Goal: Navigation & Orientation: Understand site structure

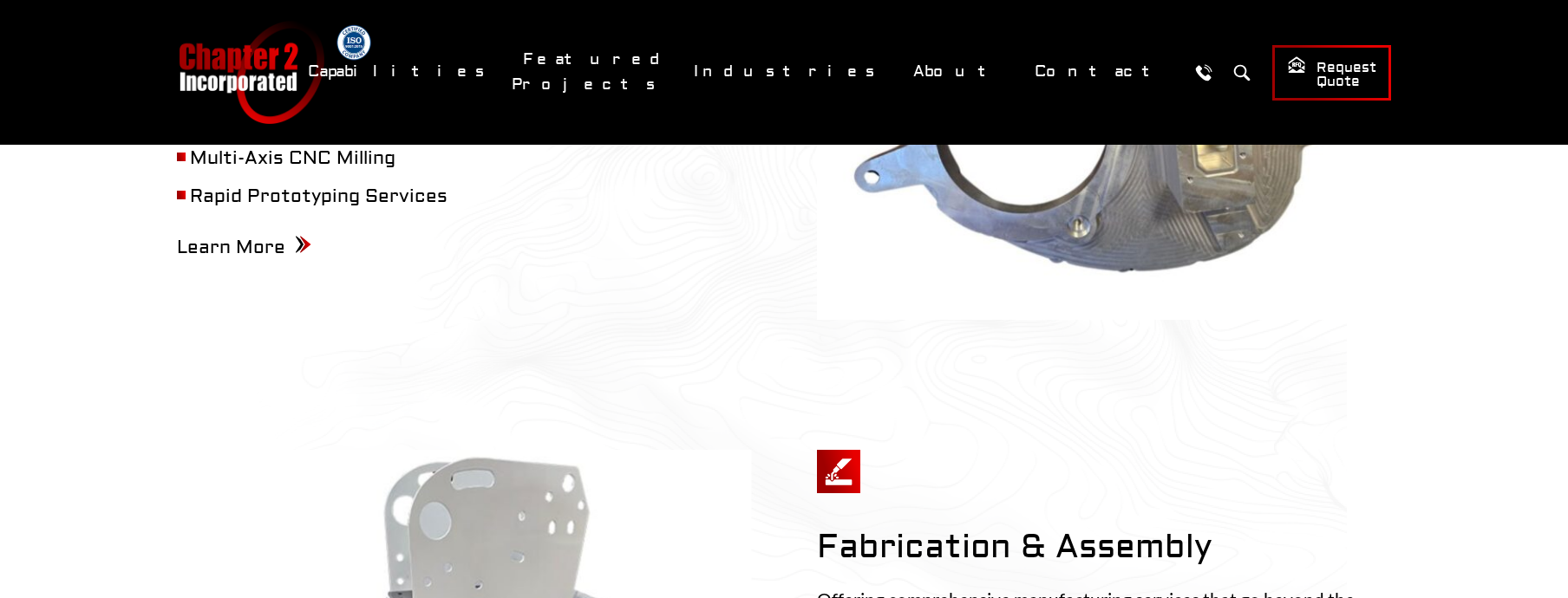
scroll to position [1184, 0]
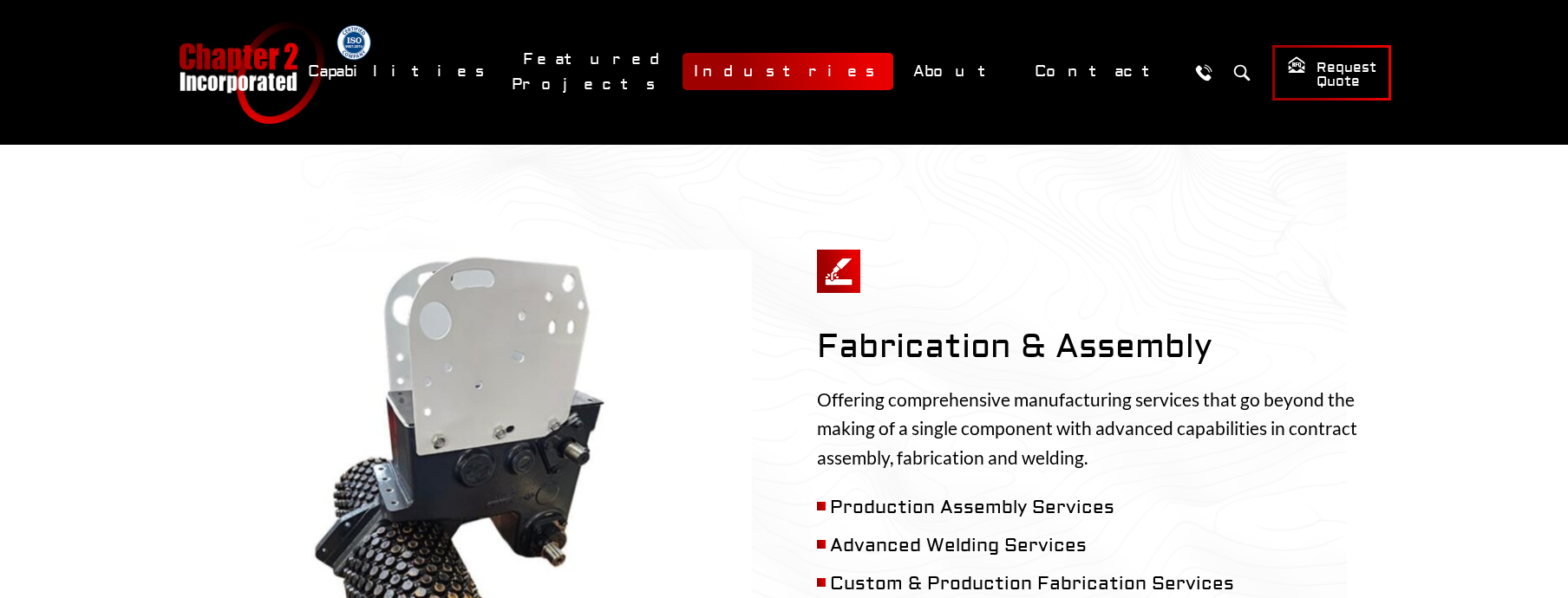
click at [893, 78] on link "Industries" at bounding box center [787, 71] width 211 height 37
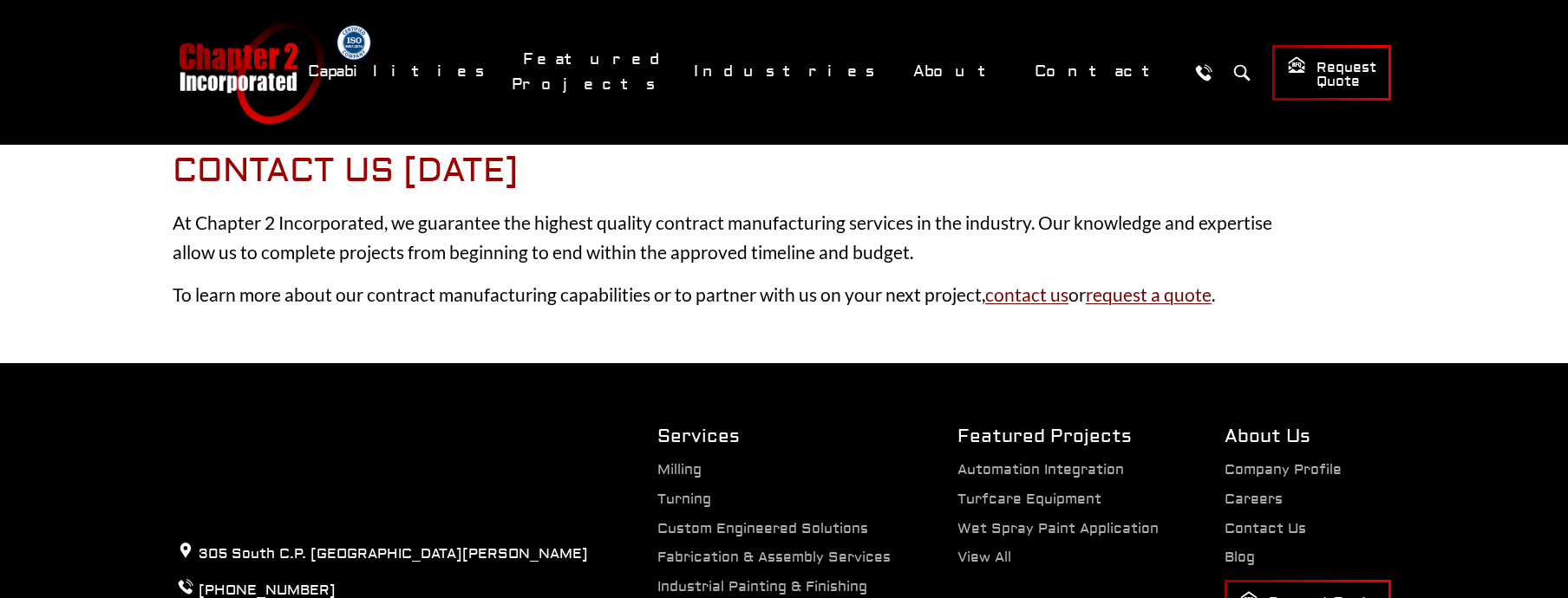
scroll to position [3150, 0]
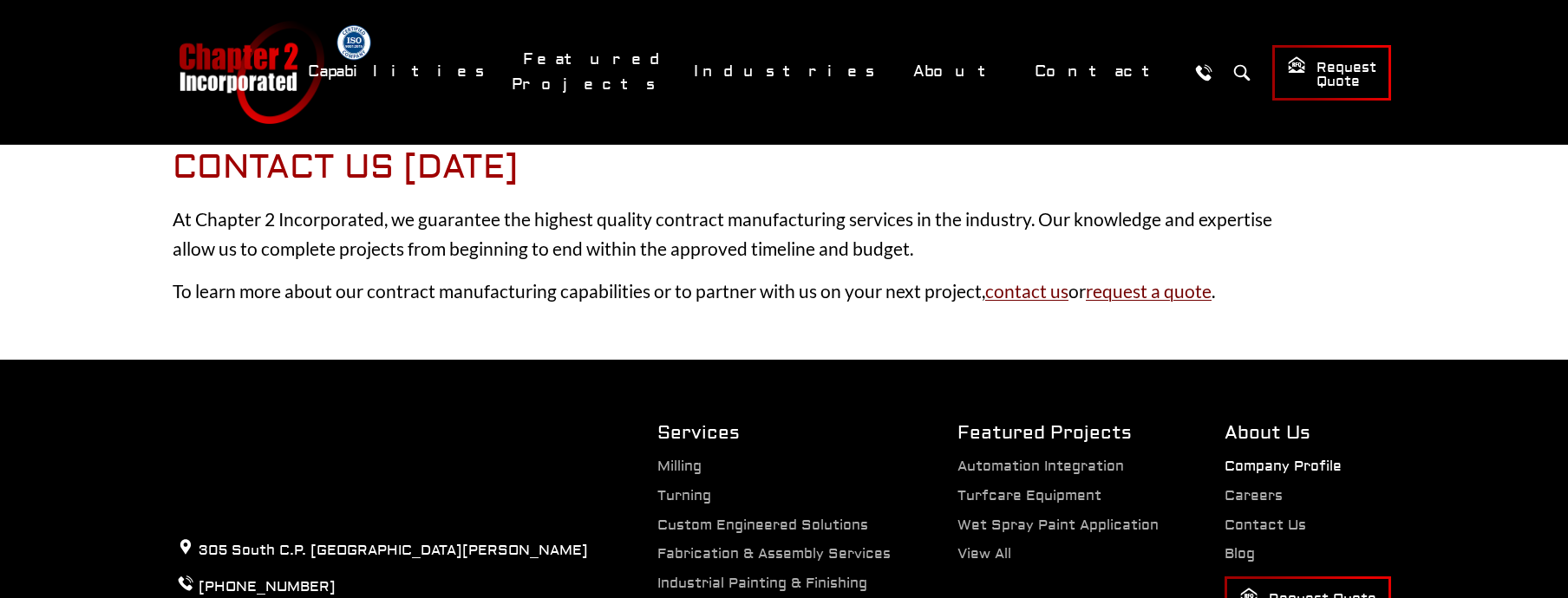
click at [1297, 463] on link "Company Profile" at bounding box center [1282, 466] width 117 height 17
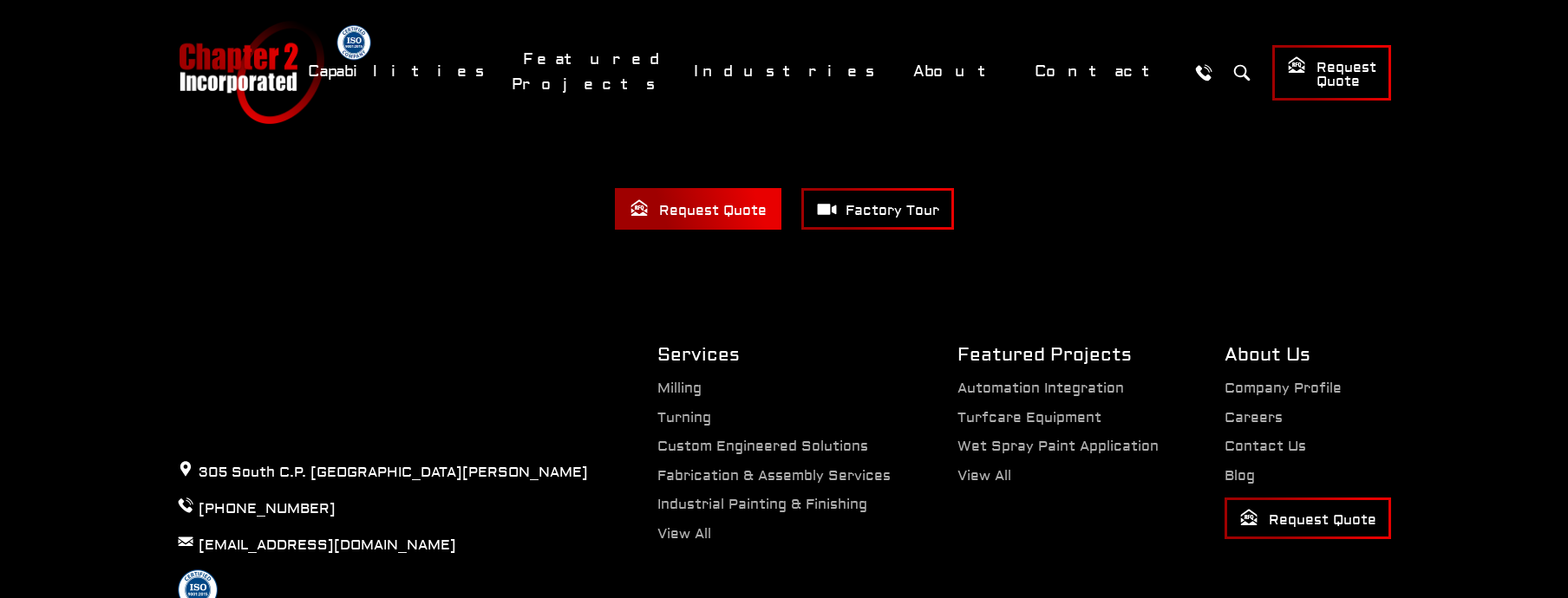
scroll to position [2534, 0]
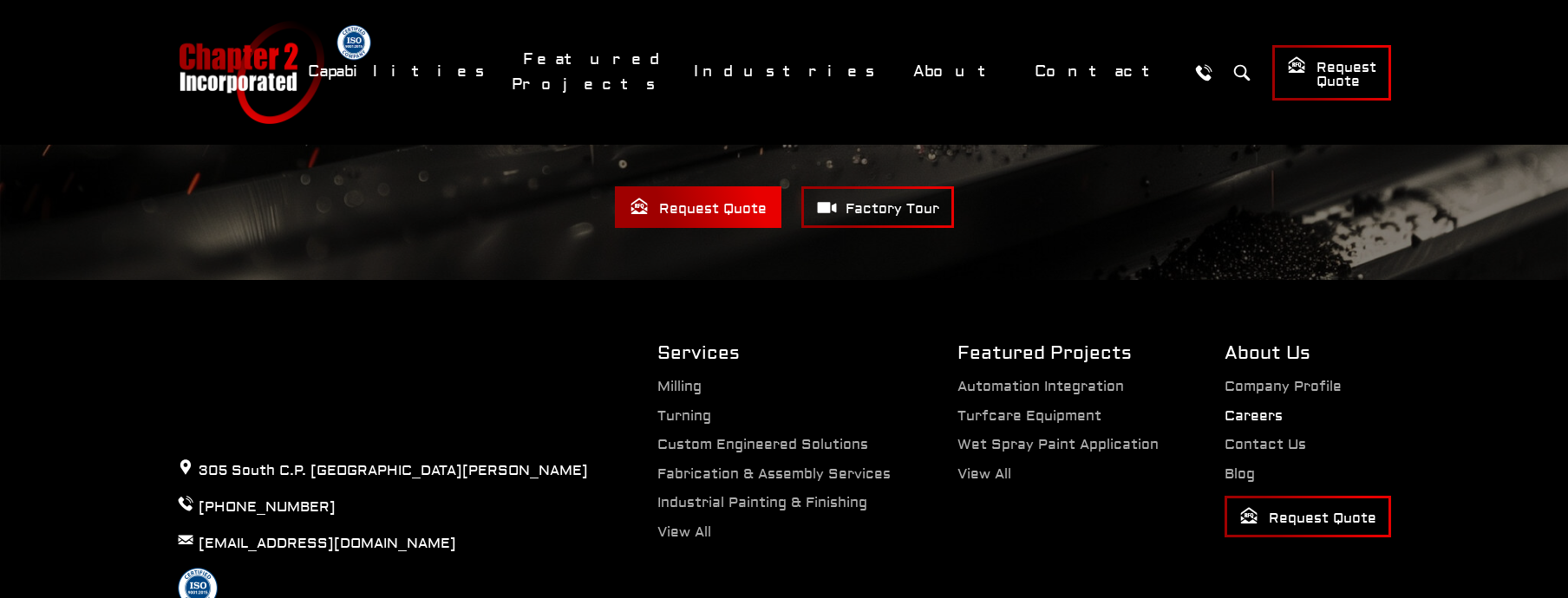
click at [1254, 407] on link "Careers" at bounding box center [1253, 415] width 58 height 17
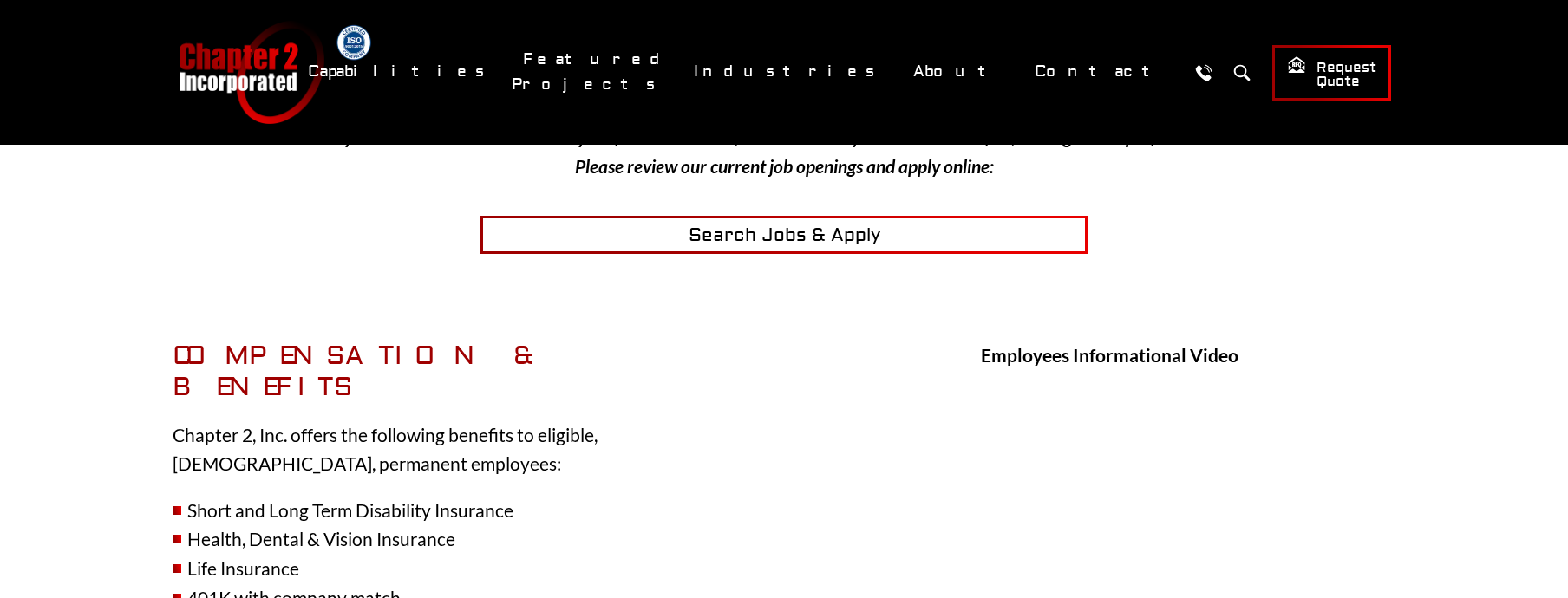
scroll to position [318, 0]
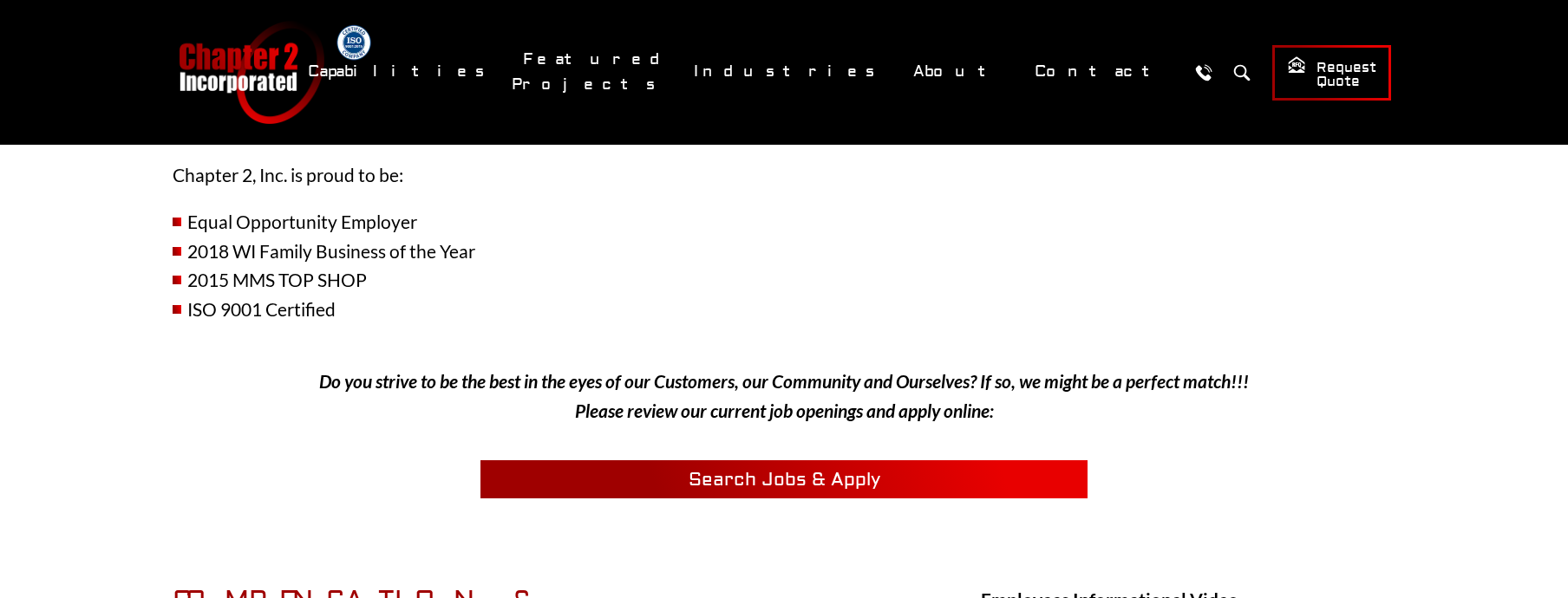
click at [761, 478] on span "Search Jobs & Apply" at bounding box center [784, 480] width 192 height 24
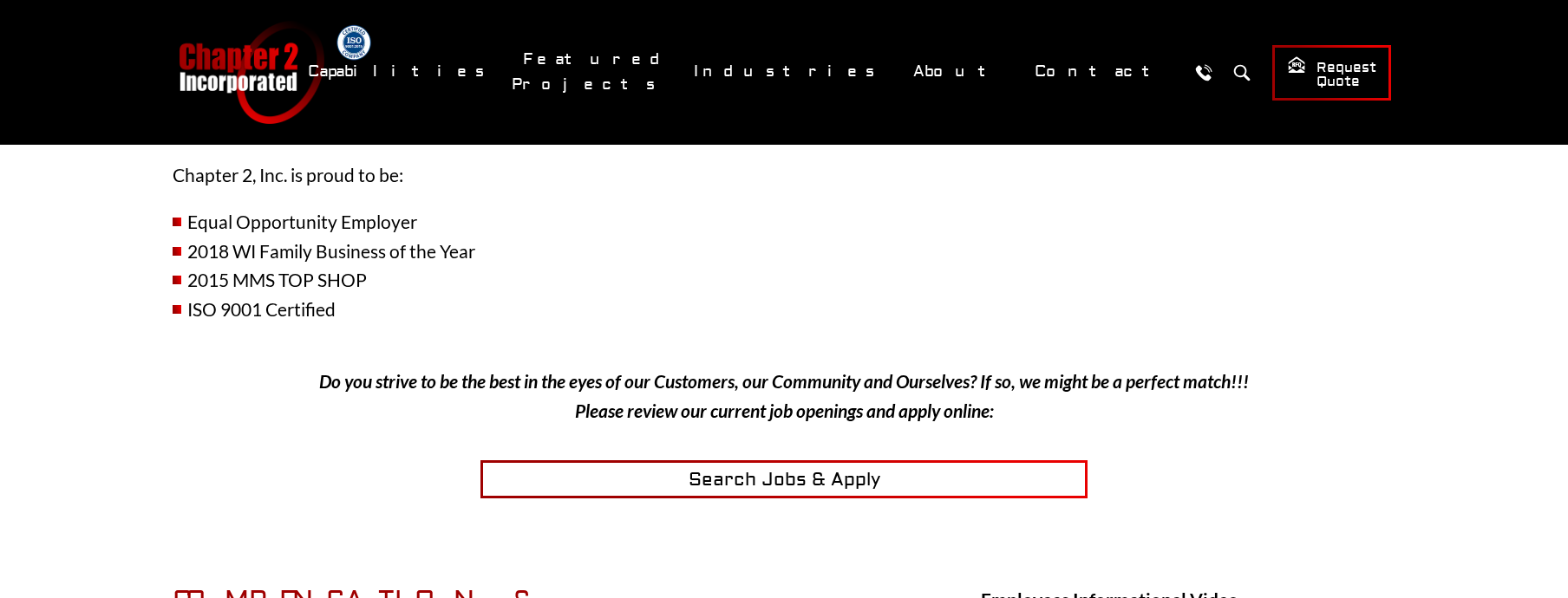
scroll to position [0, 0]
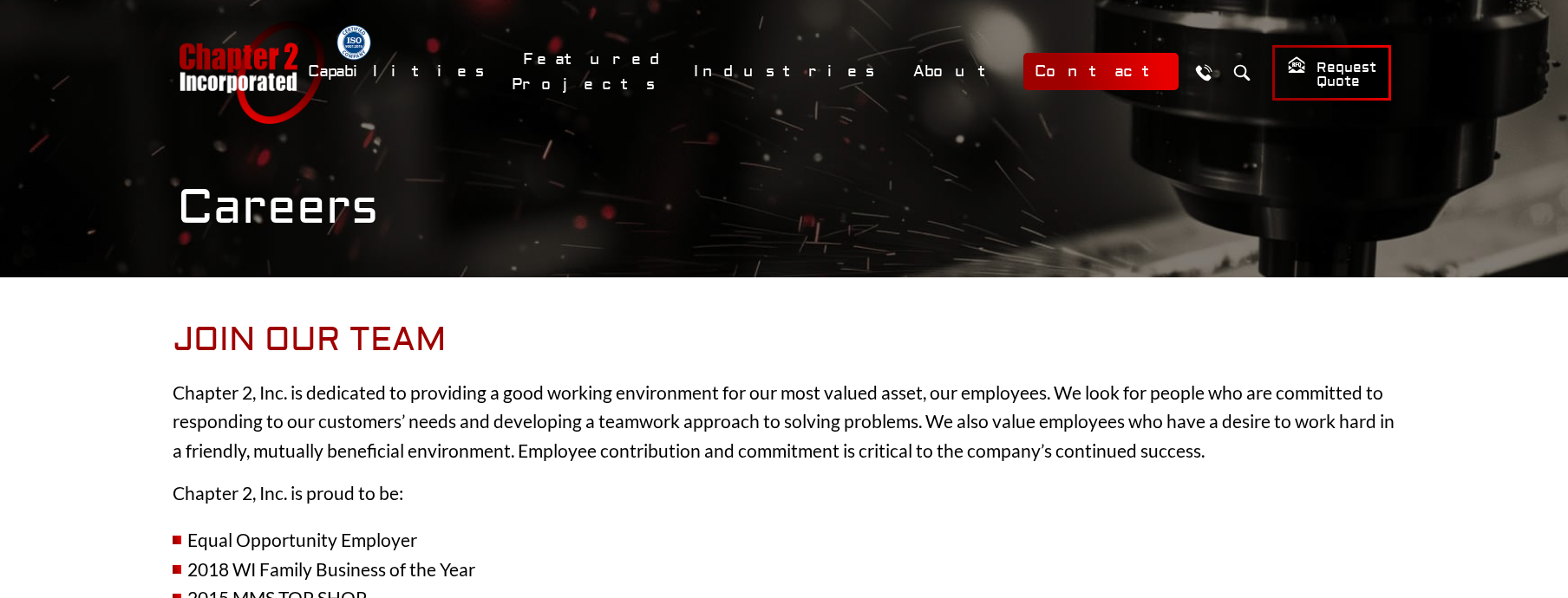
click at [1080, 65] on link "Contact" at bounding box center [1101, 71] width 156 height 37
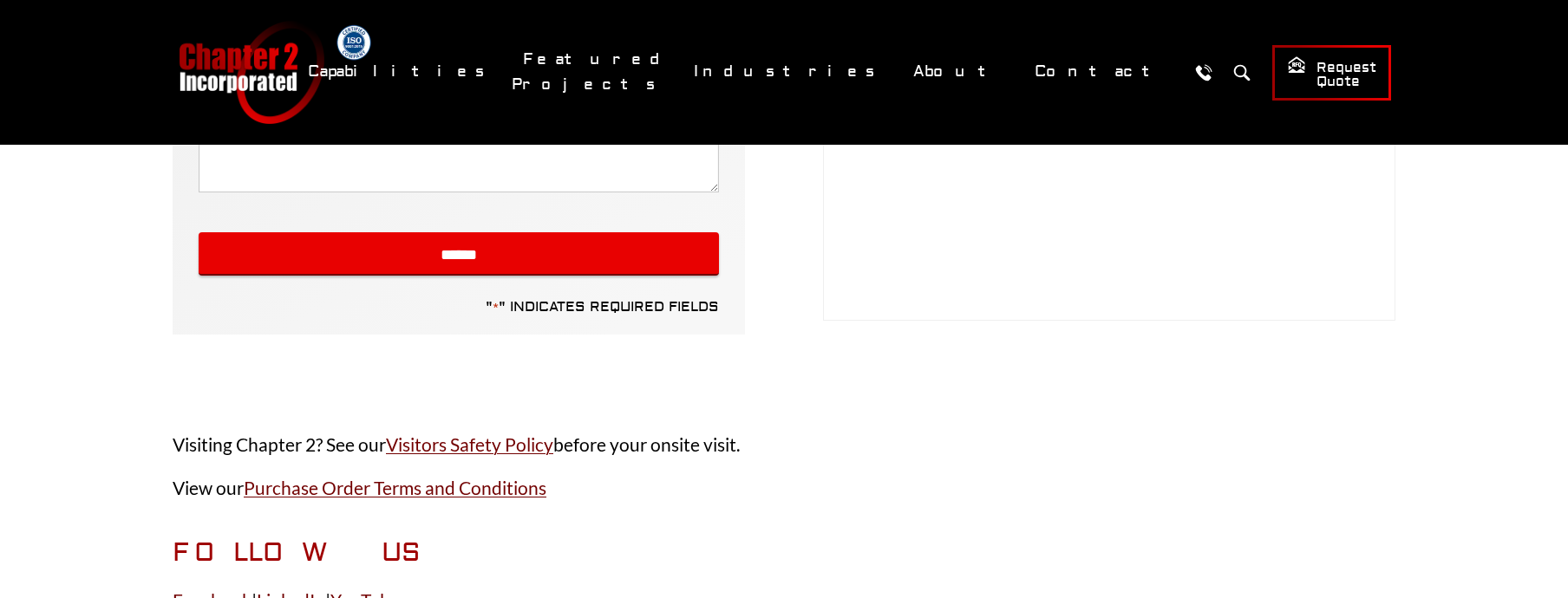
scroll to position [904, 0]
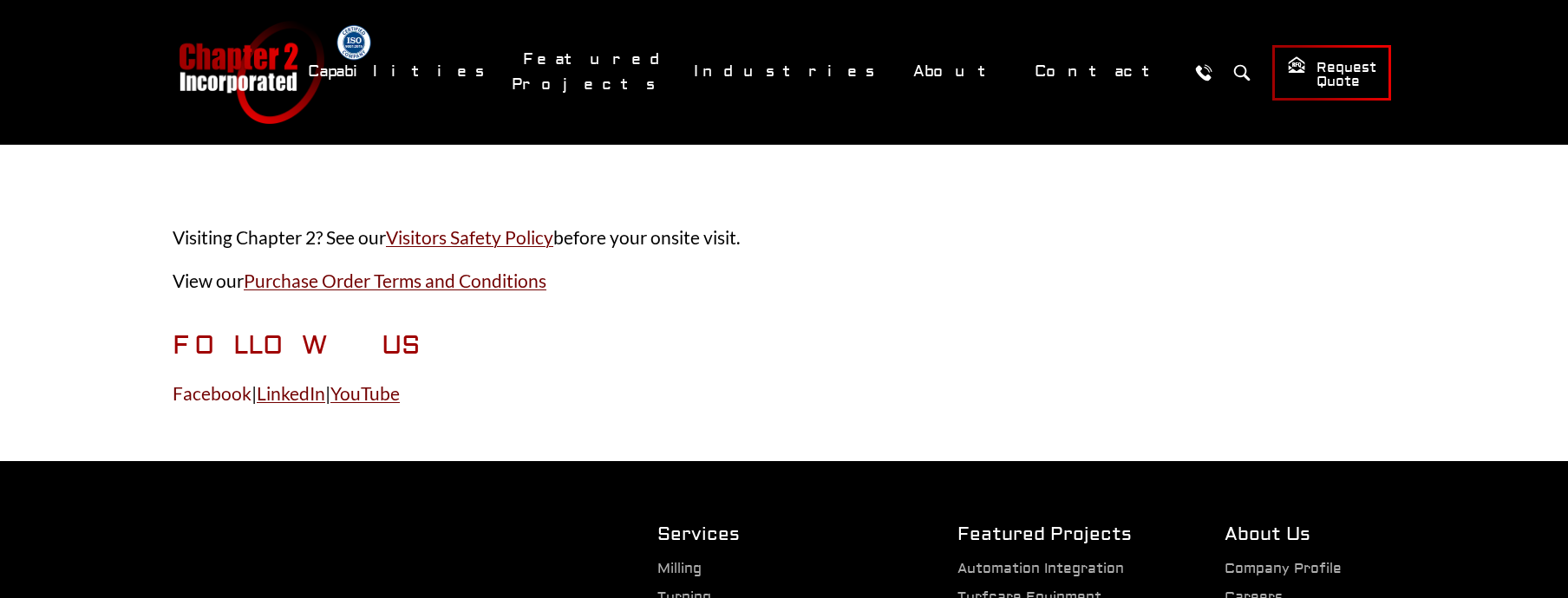
click at [214, 404] on link "Facebook" at bounding box center [212, 394] width 79 height 22
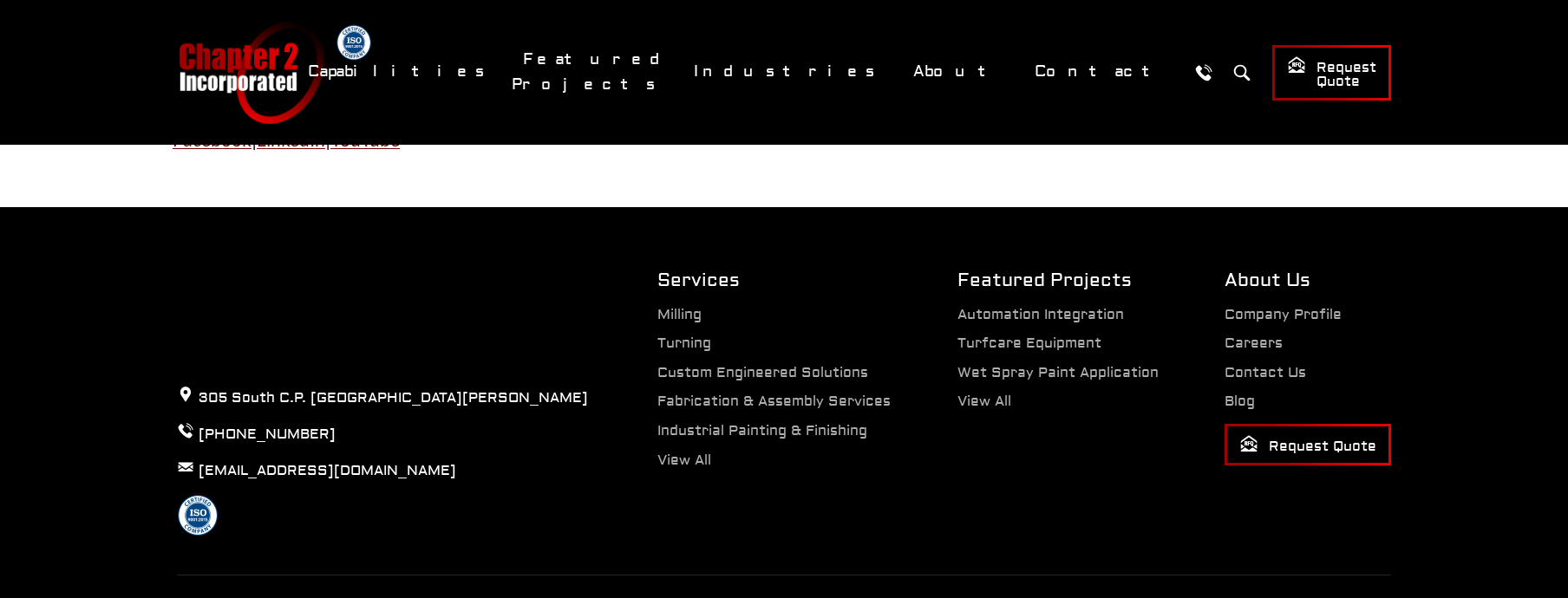
scroll to position [1173, 0]
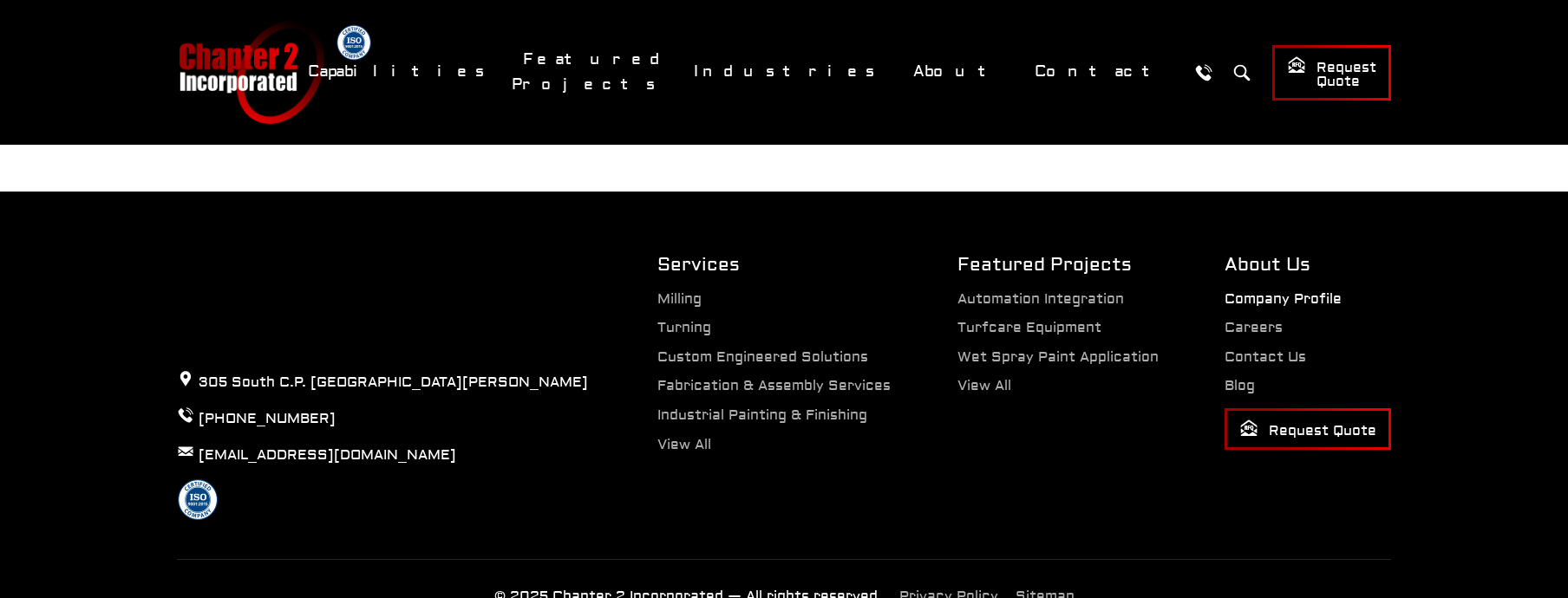
click at [1278, 308] on link "Company Profile" at bounding box center [1282, 299] width 117 height 17
